Goal: Check status: Check status

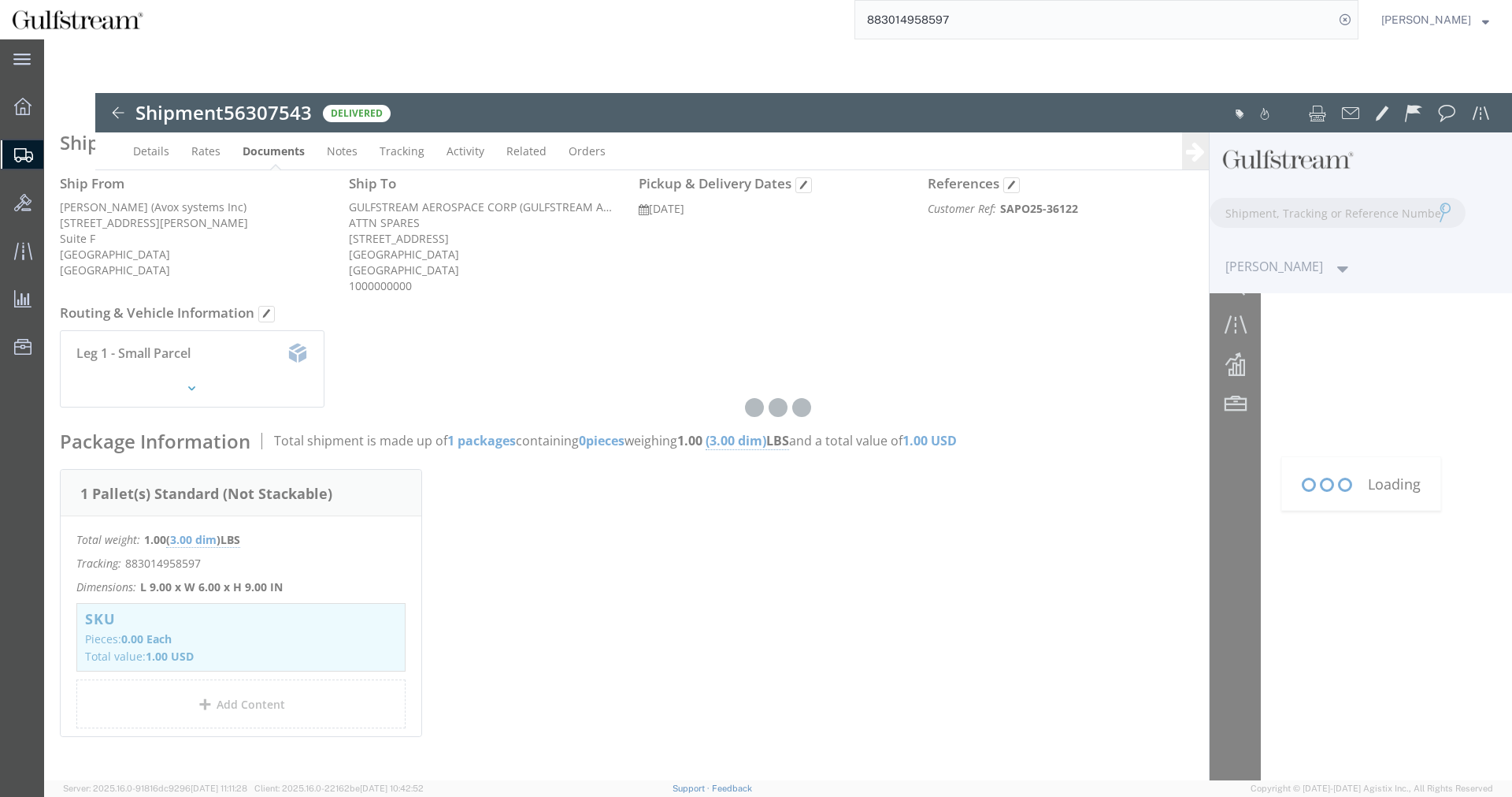
click at [933, 20] on input "883014958597" at bounding box center [1094, 20] width 479 height 38
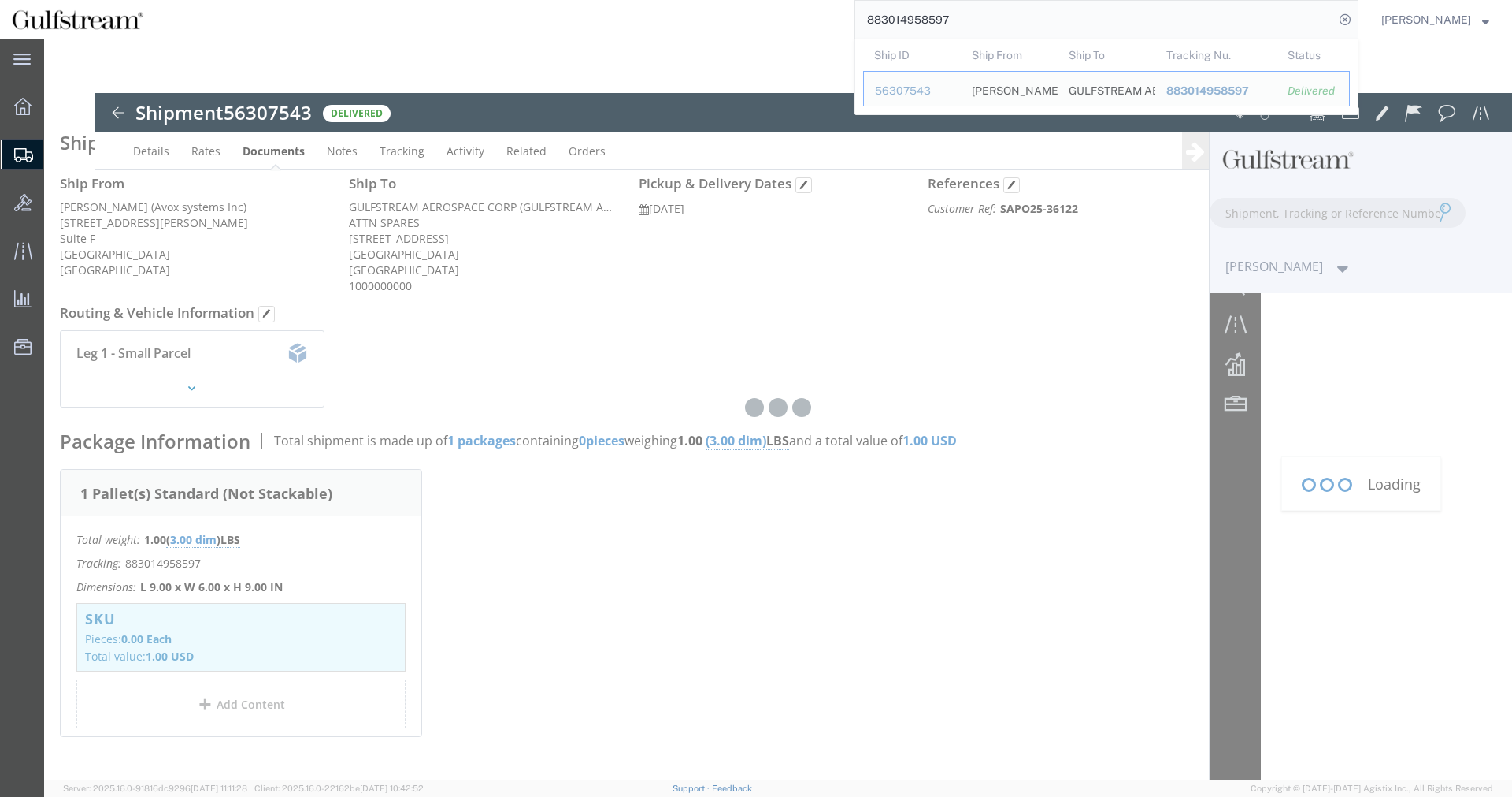
click at [933, 20] on input "883014958597" at bounding box center [1094, 20] width 479 height 38
paste input "391923375818"
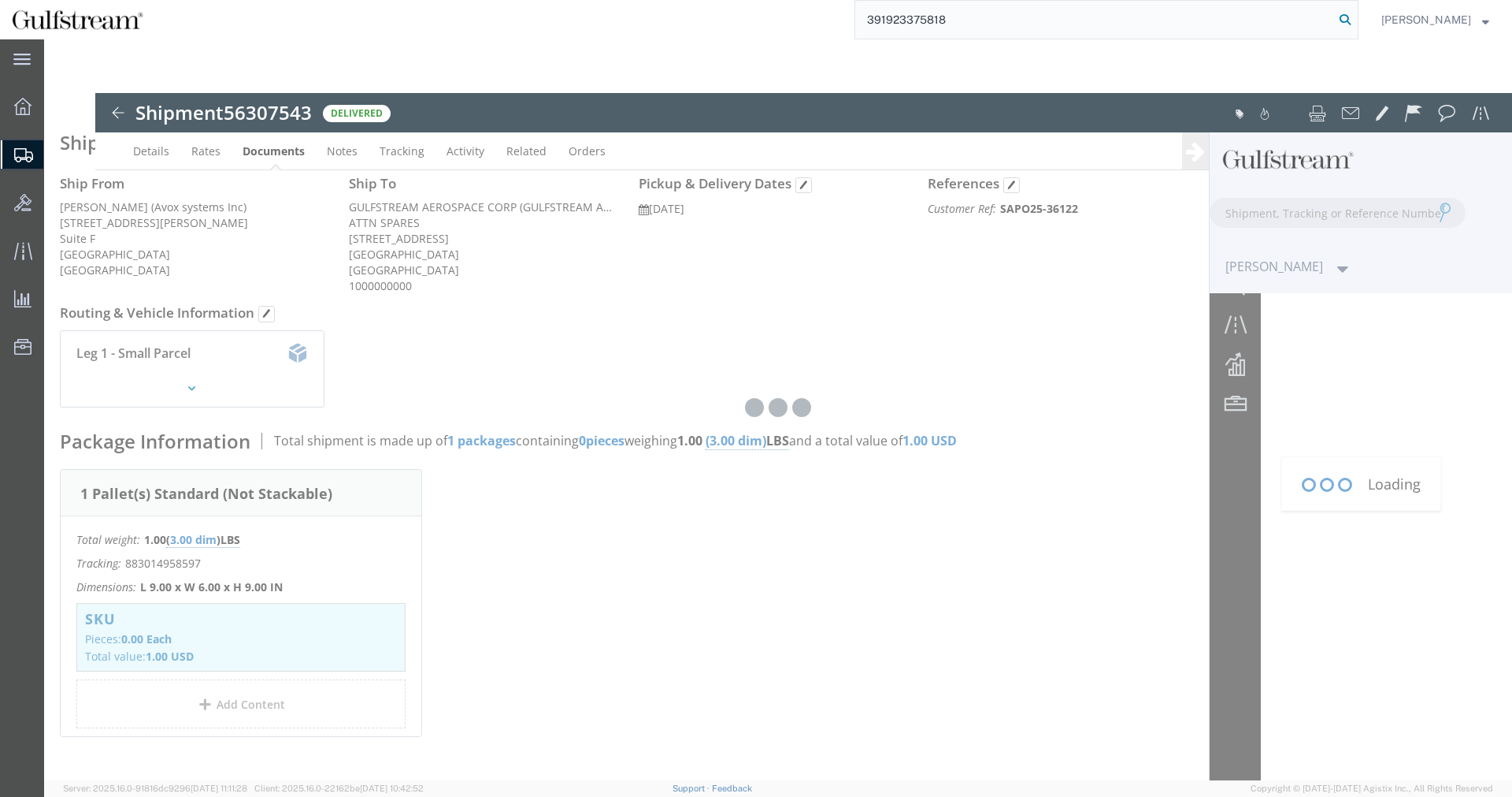
type input "391923375818"
click at [1356, 18] on icon at bounding box center [1345, 19] width 22 height 22
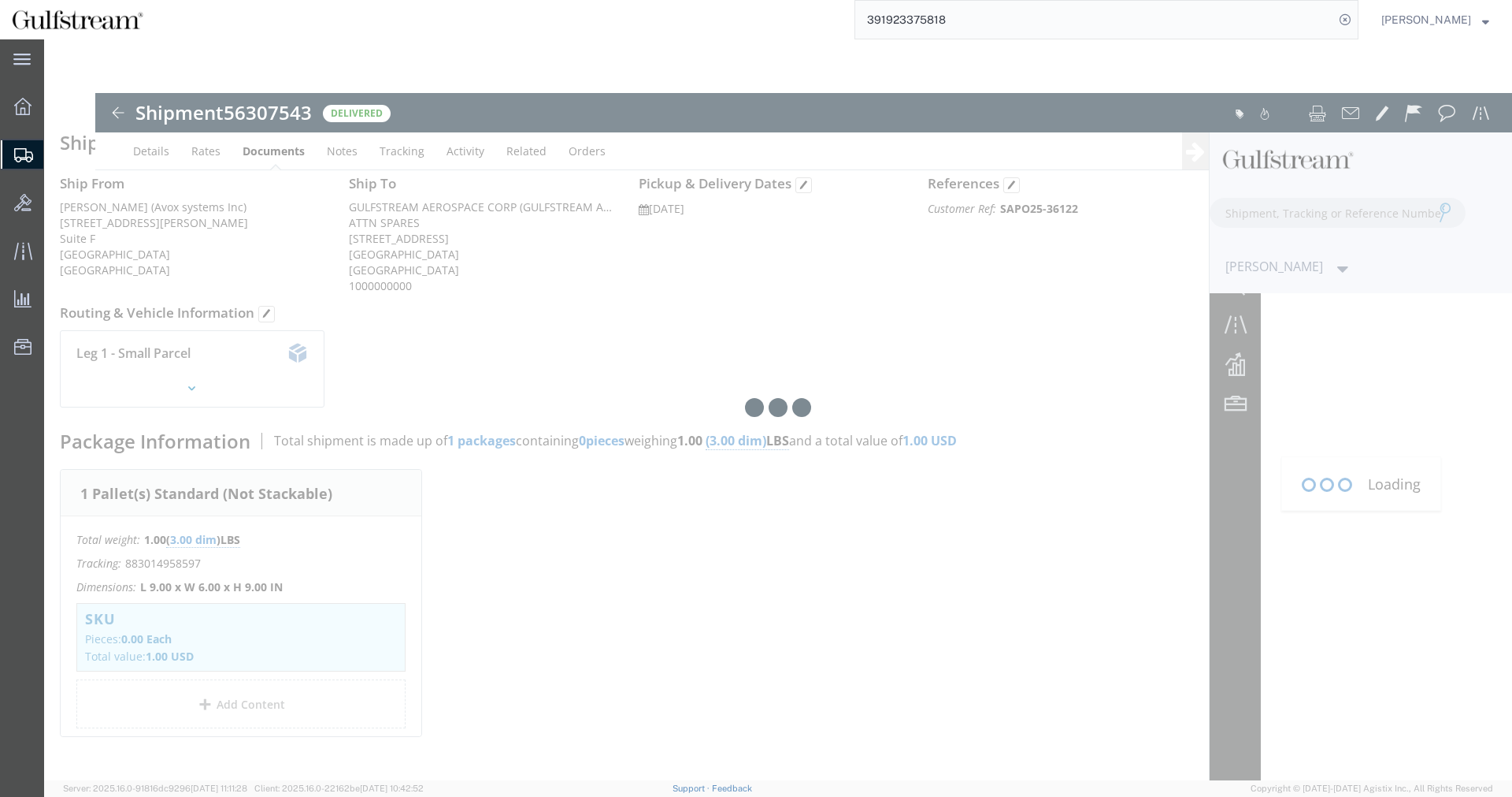
click at [938, 21] on input "391923375818" at bounding box center [1094, 20] width 479 height 38
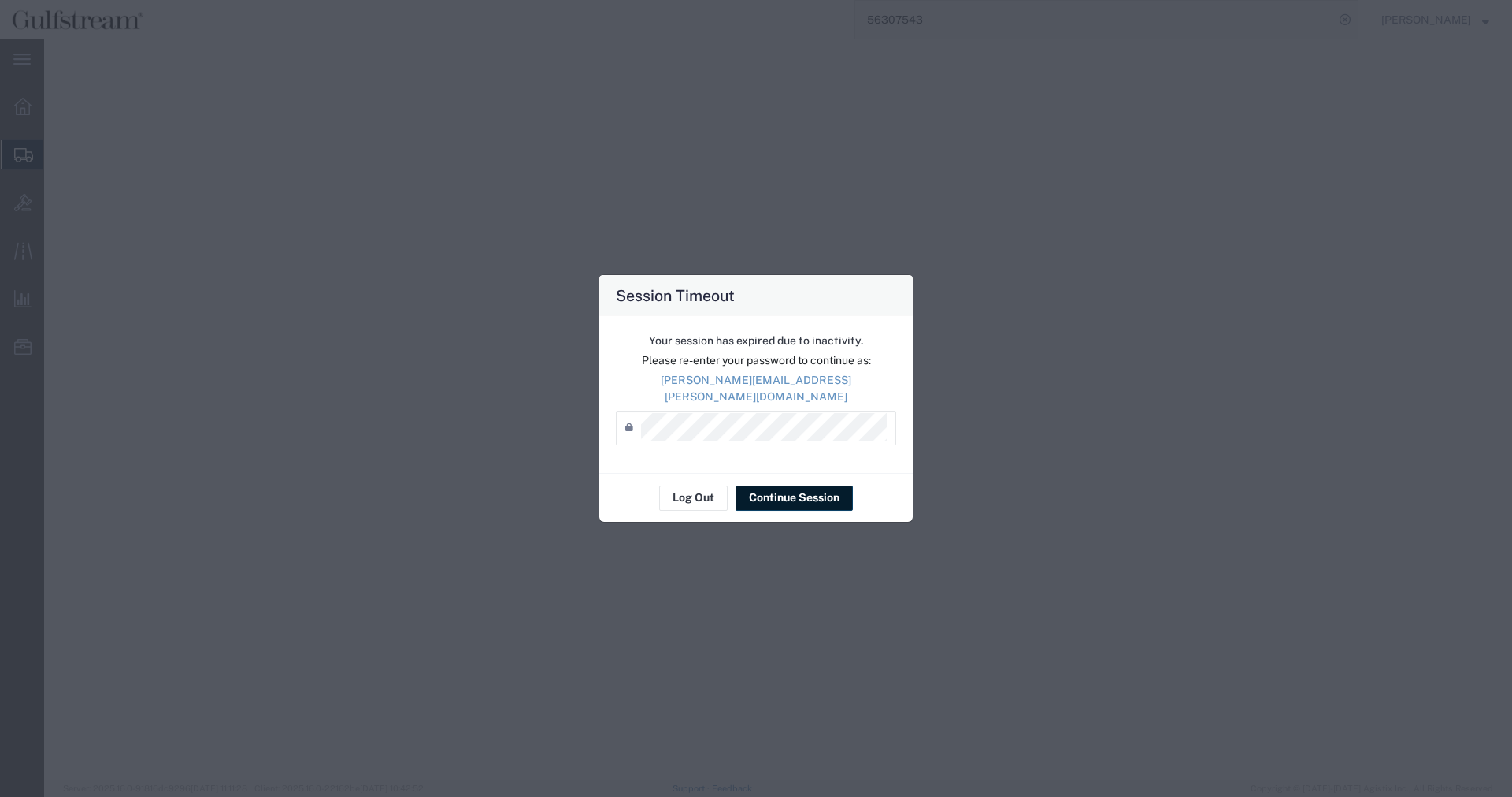
click at [779, 494] on button "Continue Session" at bounding box center [795, 498] width 117 height 25
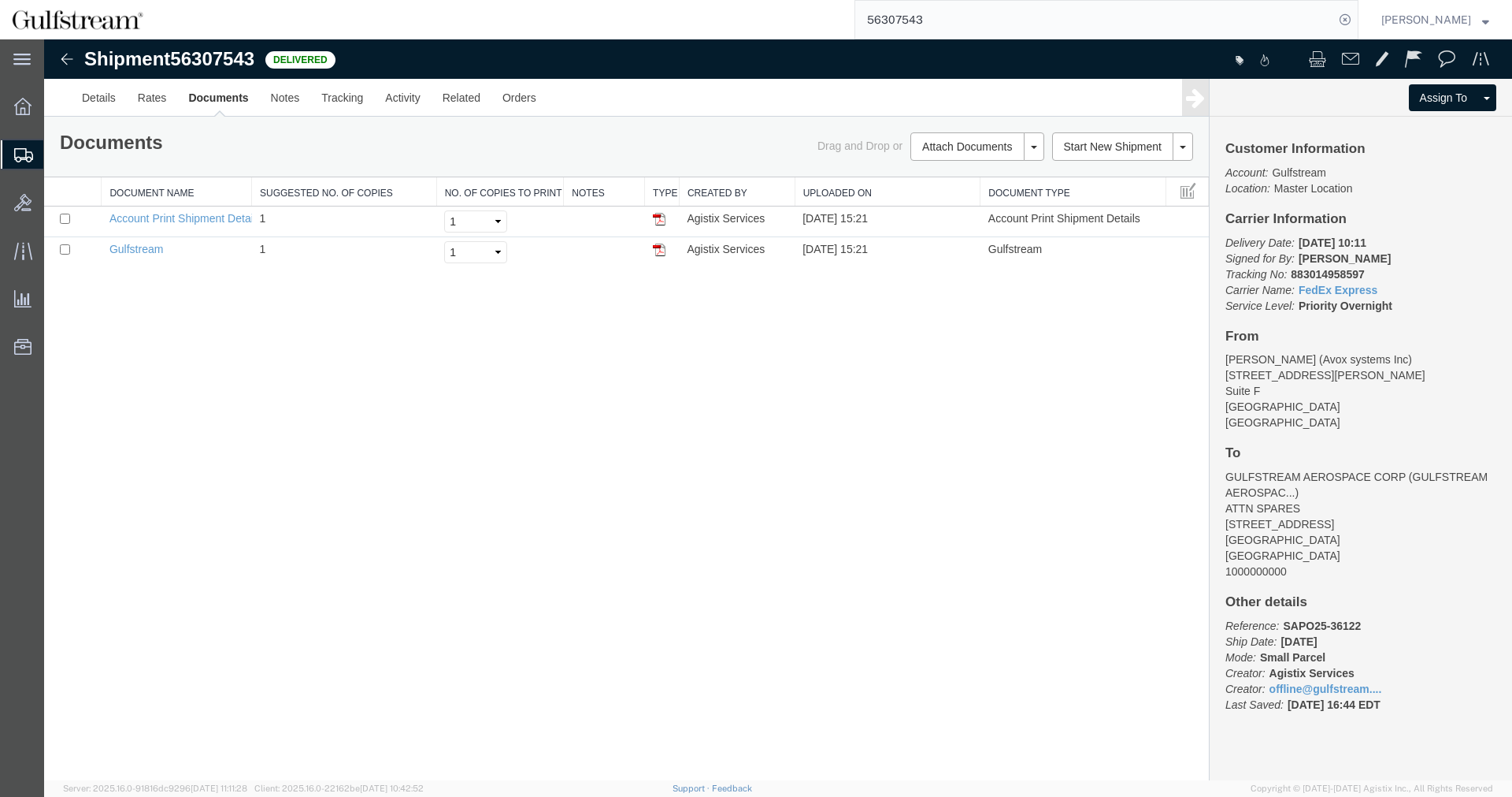
click at [905, 12] on input "56307543" at bounding box center [1094, 20] width 479 height 38
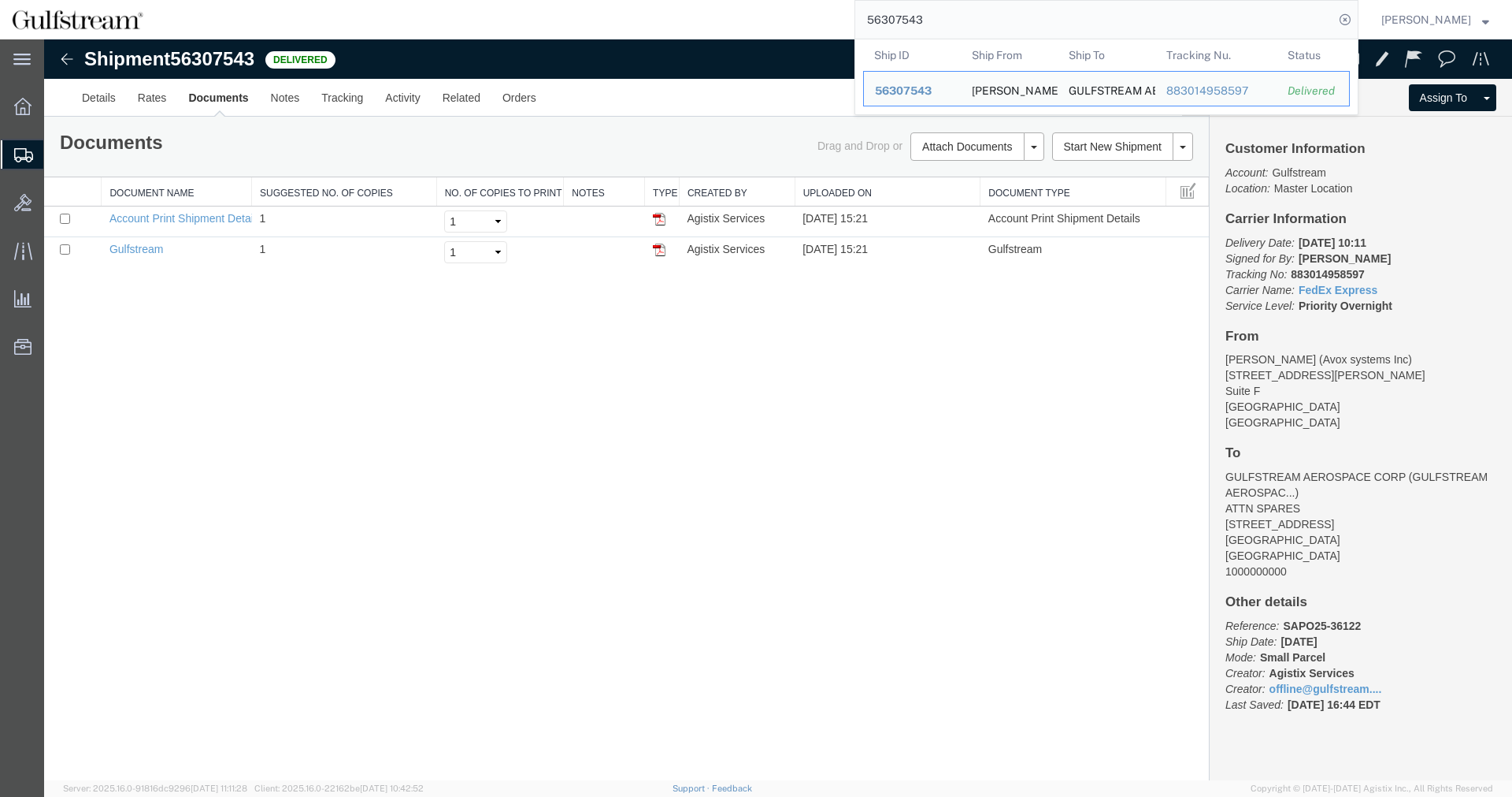
paste input "391923375818"
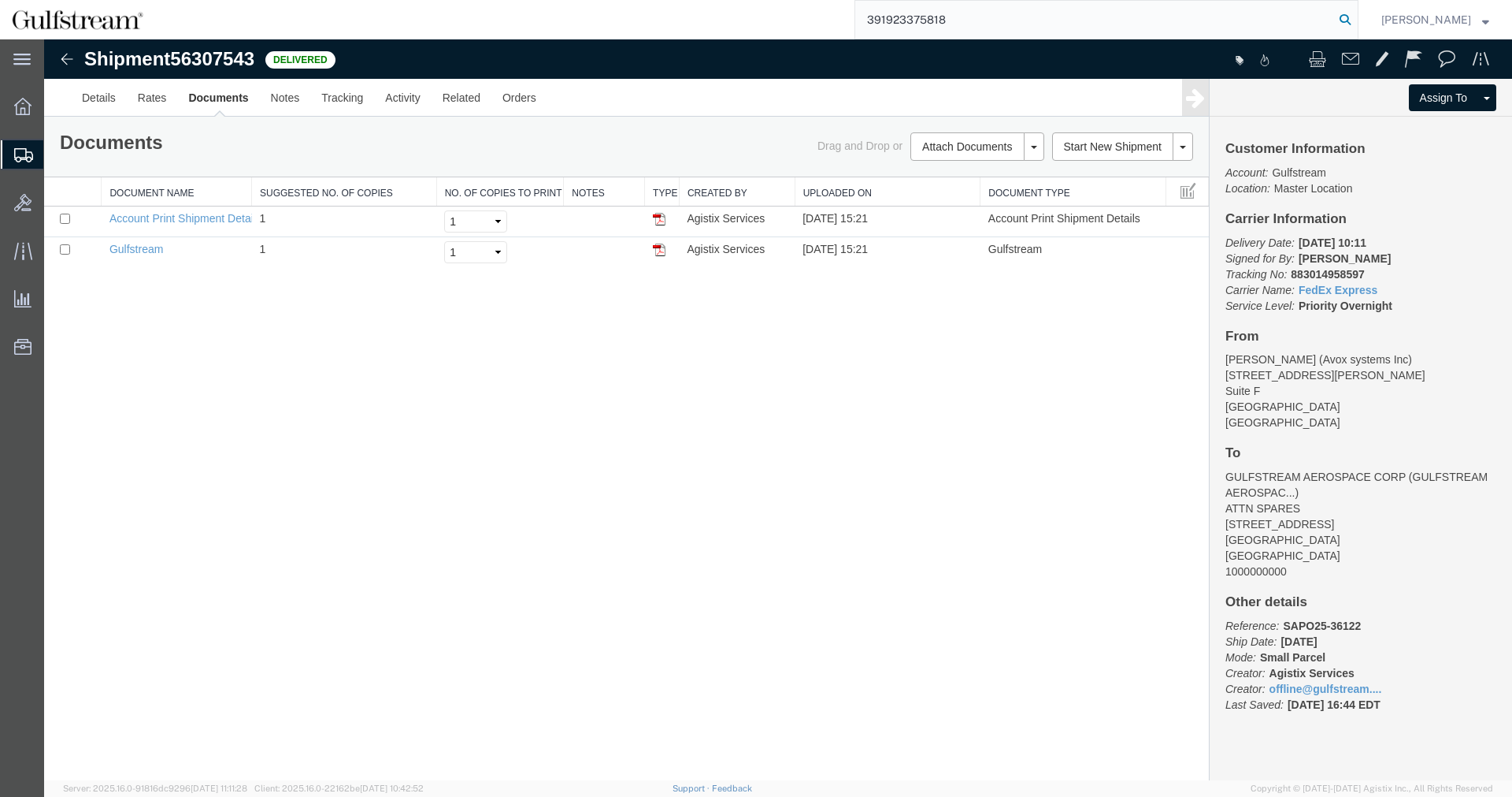
type input "391923375818"
click at [1356, 17] on icon at bounding box center [1345, 19] width 22 height 22
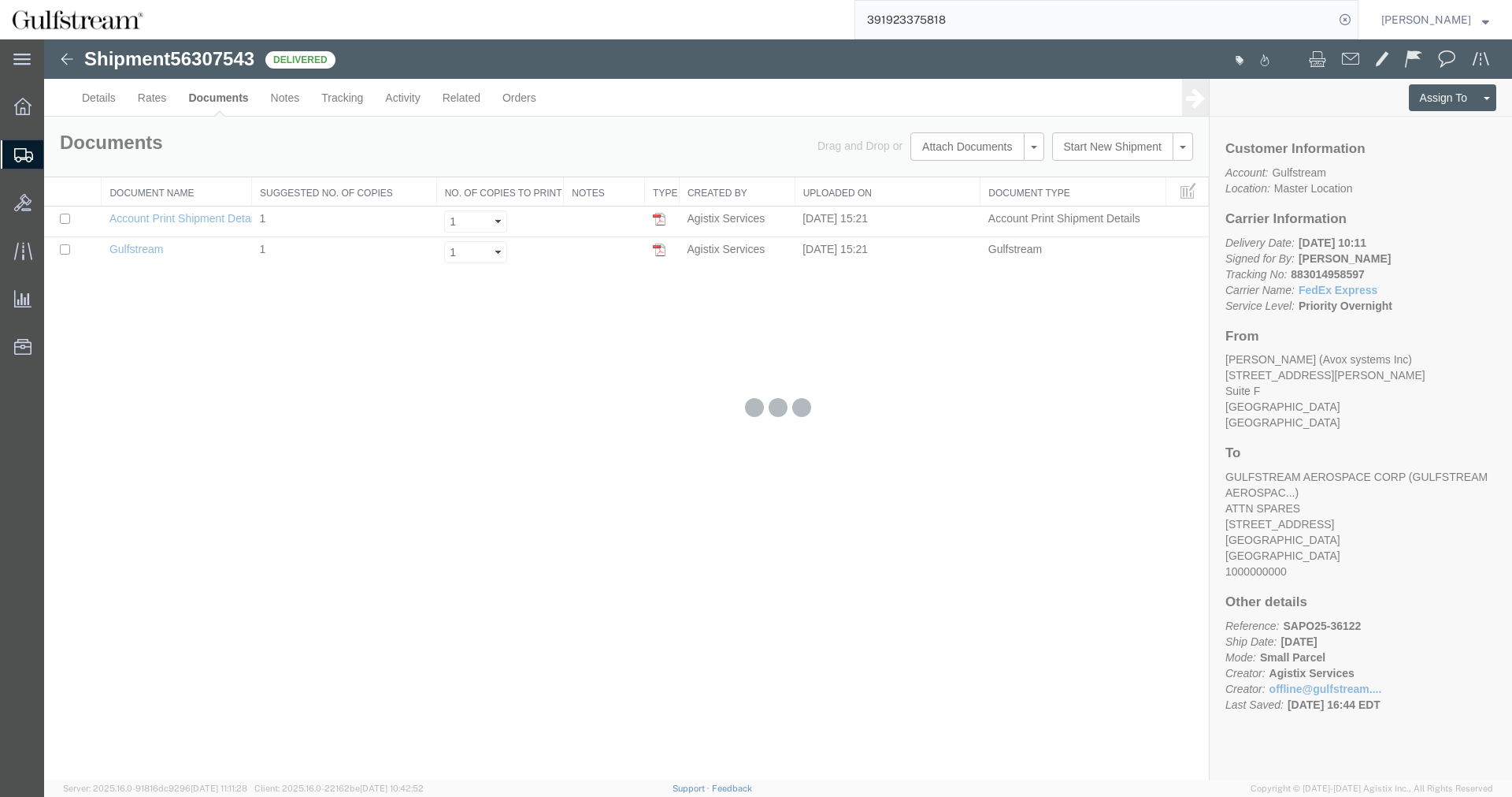
click at [1060, 28] on input "391923375818" at bounding box center [1094, 20] width 479 height 38
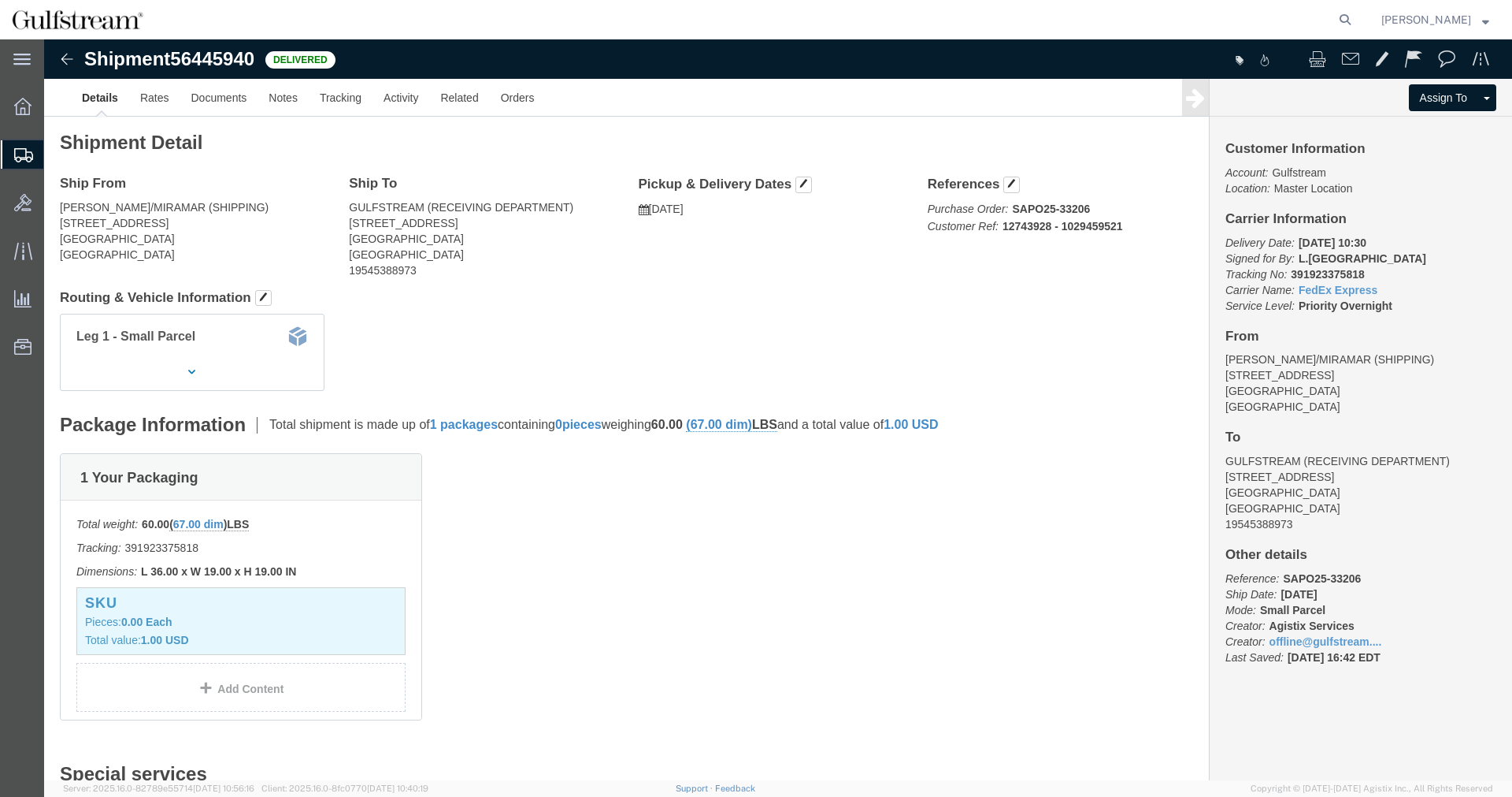
click b "SAPO25-33206"
copy b "33206"
click div "Ship From HAMILTON SUNDSTRAND/MIRAMAR (SHIPPING) 3601 S FLAMINGO RD MIRAMAR, FL…"
